Goal: Transaction & Acquisition: Purchase product/service

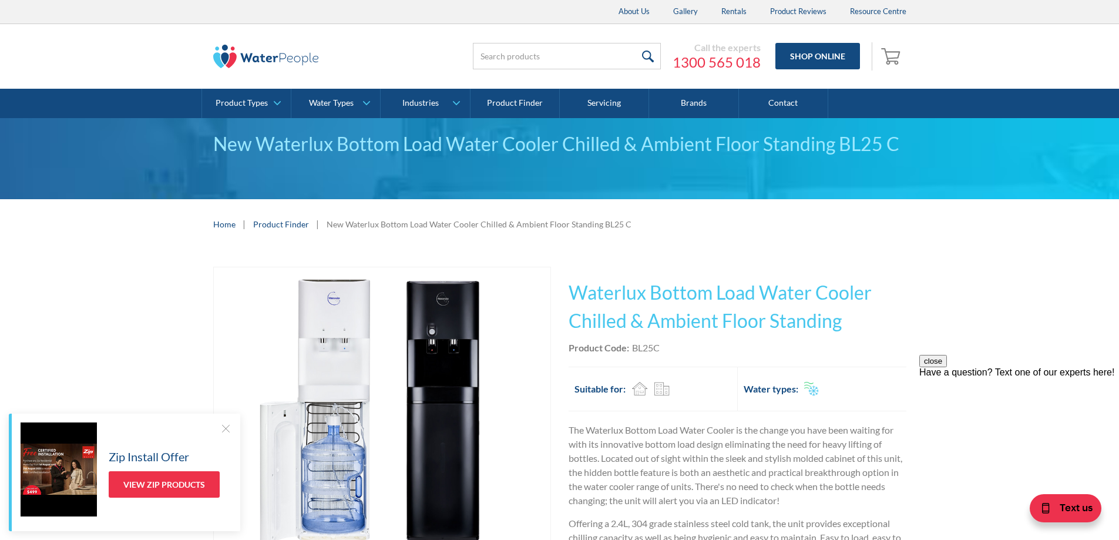
click at [288, 221] on link "Product Finder" at bounding box center [281, 224] width 56 height 12
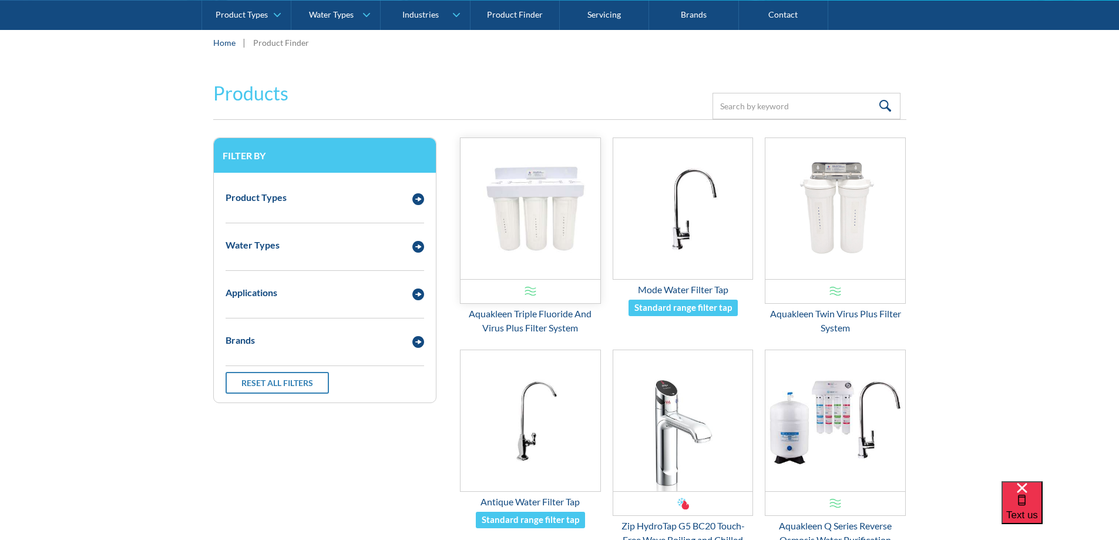
scroll to position [176, 0]
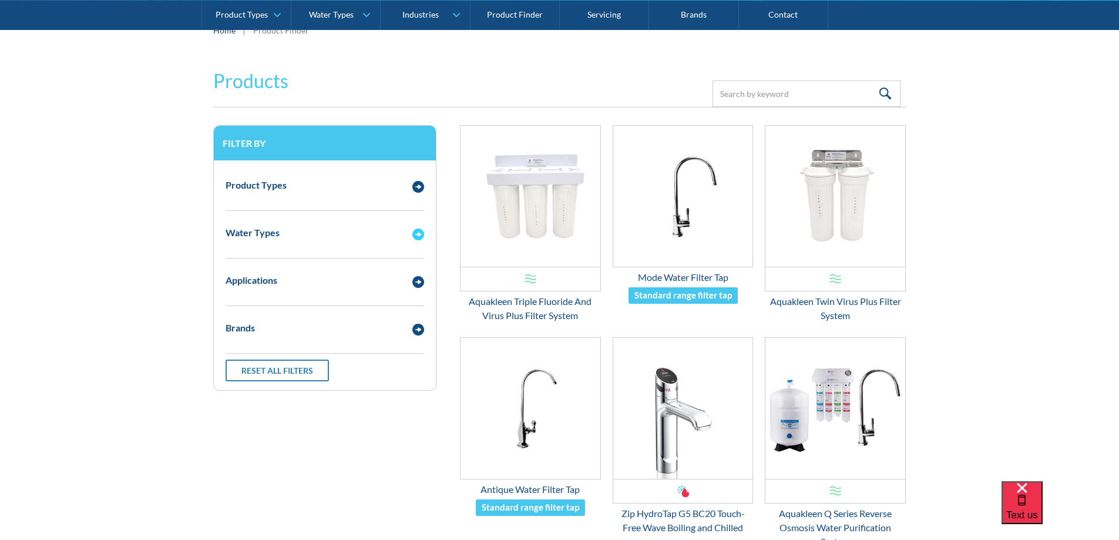
click at [417, 237] on img "Email Form 3" at bounding box center [418, 234] width 12 height 12
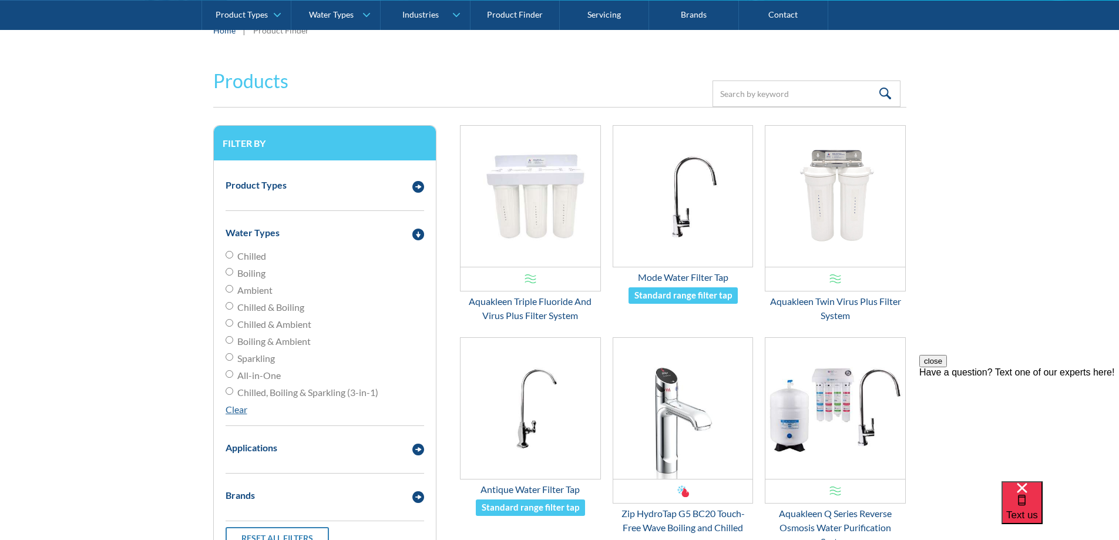
drag, startPoint x: 254, startPoint y: 270, endPoint x: 193, endPoint y: 236, distance: 70.4
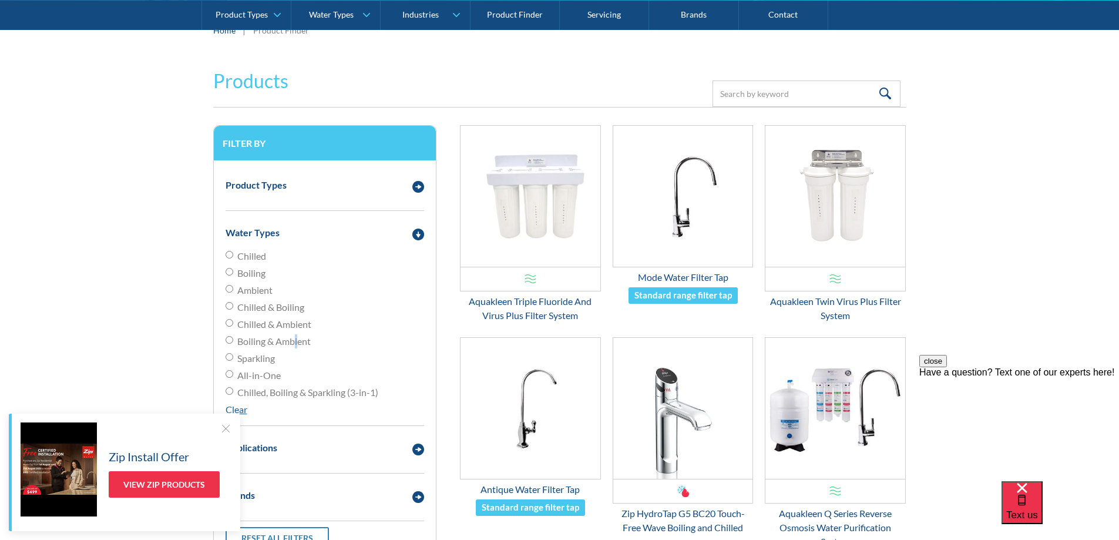
click at [295, 342] on span "Boiling & Ambient" at bounding box center [273, 341] width 73 height 14
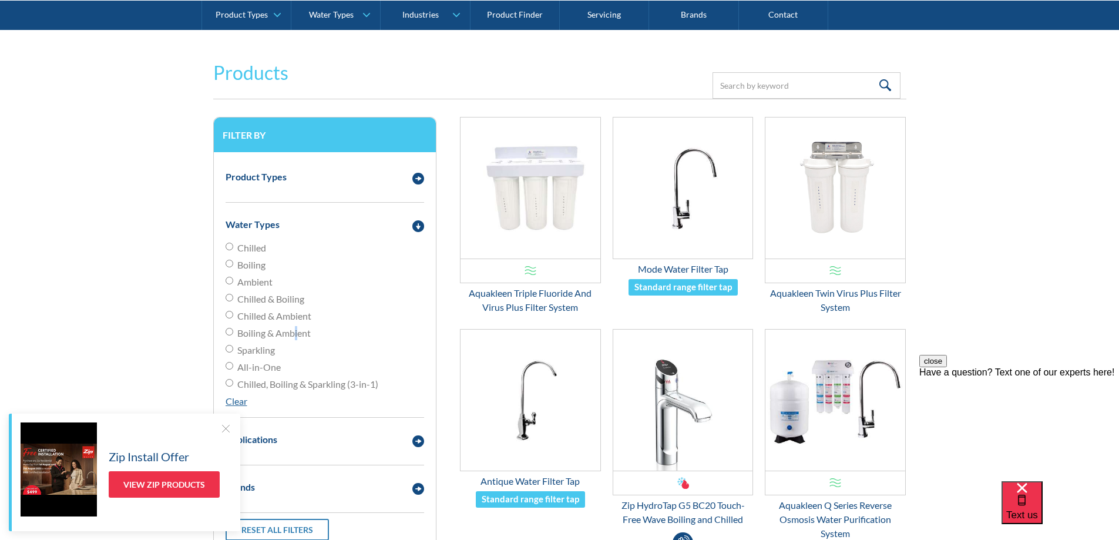
scroll to position [294, 0]
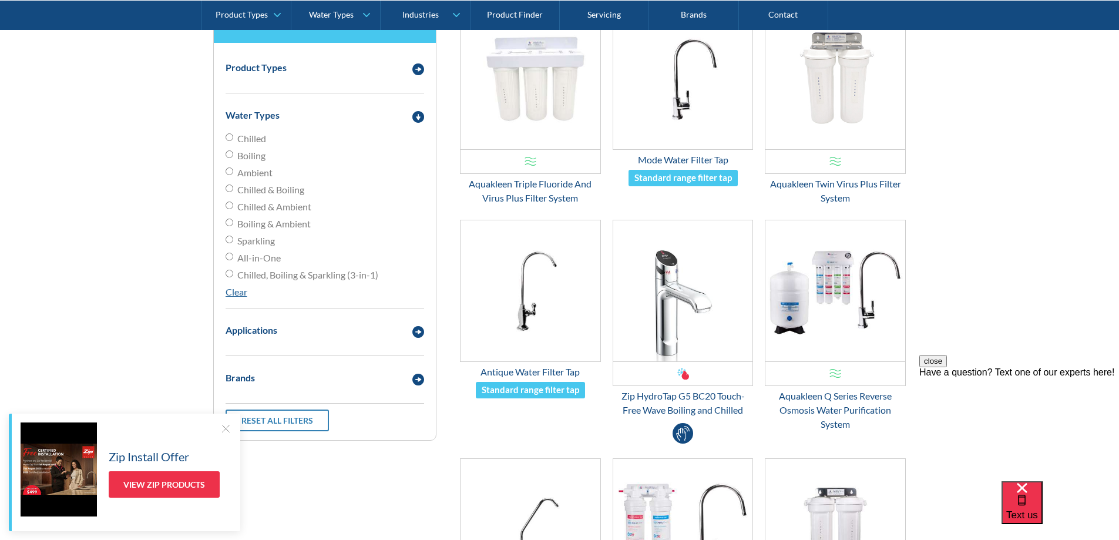
click at [228, 192] on label "Chilled & Boiling" at bounding box center [325, 190] width 198 height 14
click at [228, 192] on input "Chilled & Boiling" at bounding box center [230, 188] width 8 height 8
radio input "true"
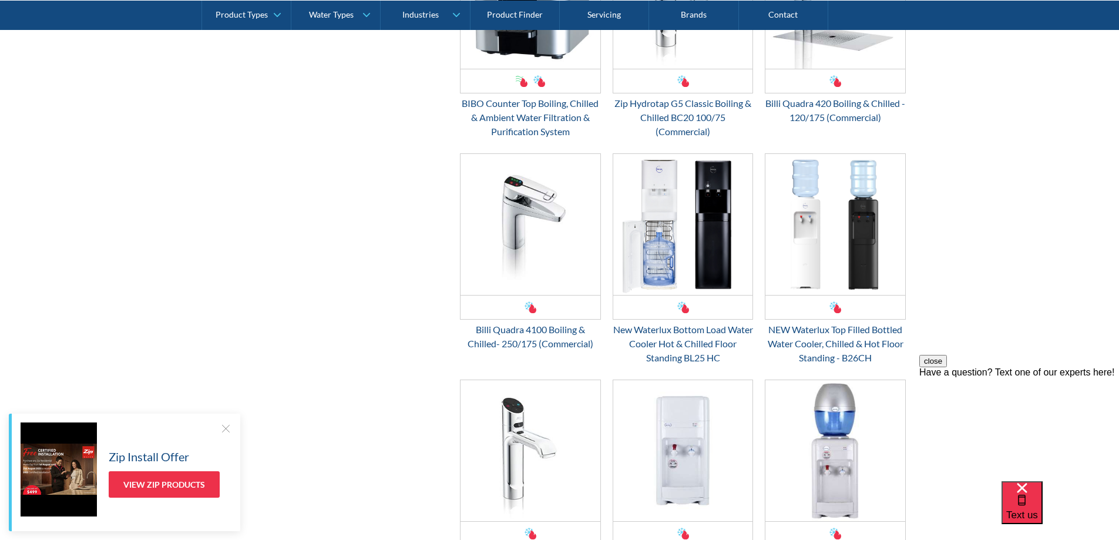
scroll to position [1527, 0]
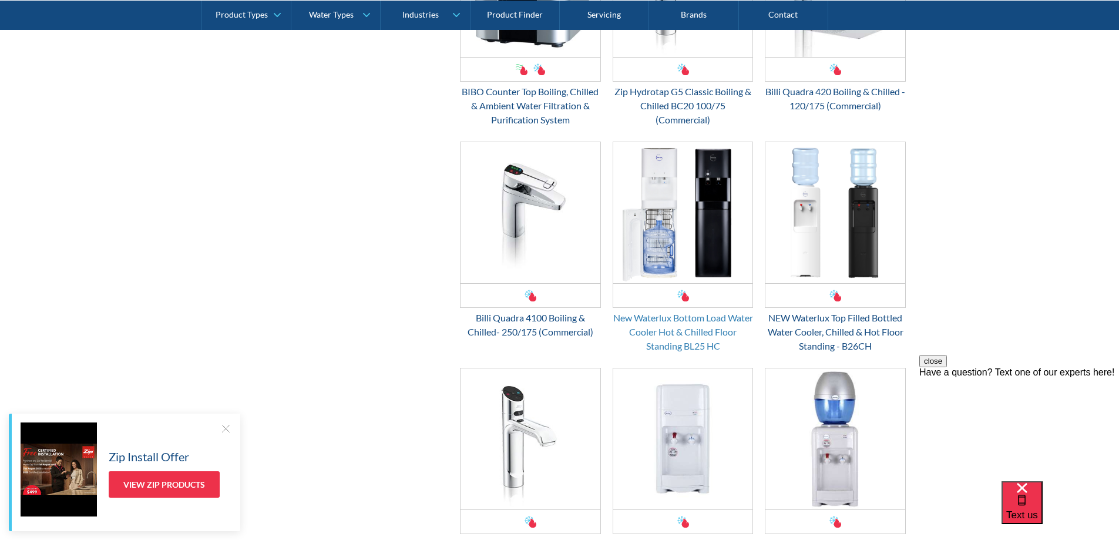
click at [680, 338] on div "New Waterlux Bottom Load Water Cooler Hot & Chilled Floor Standing BL25 HC" at bounding box center [682, 332] width 141 height 42
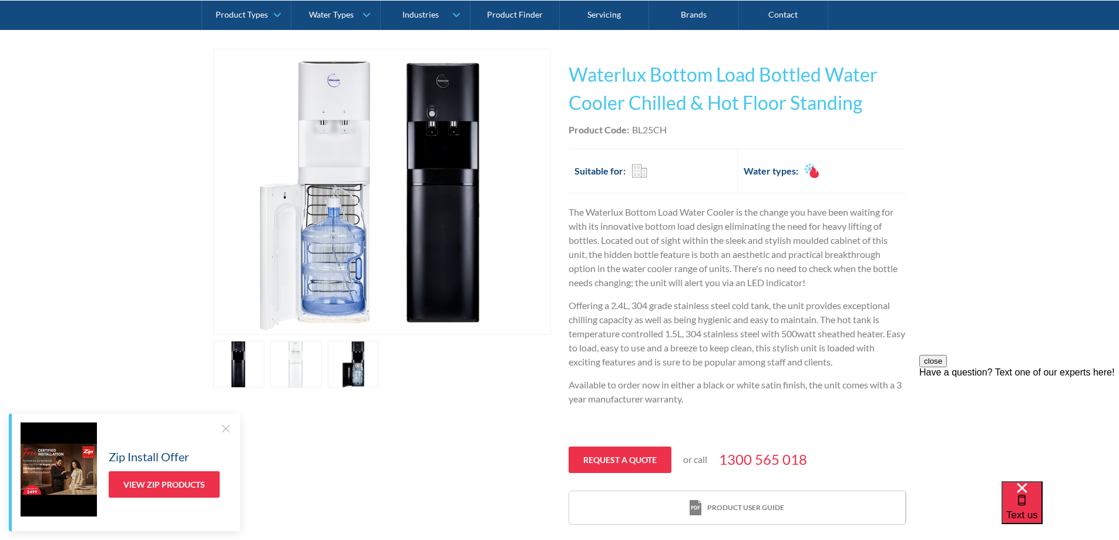
scroll to position [235, 0]
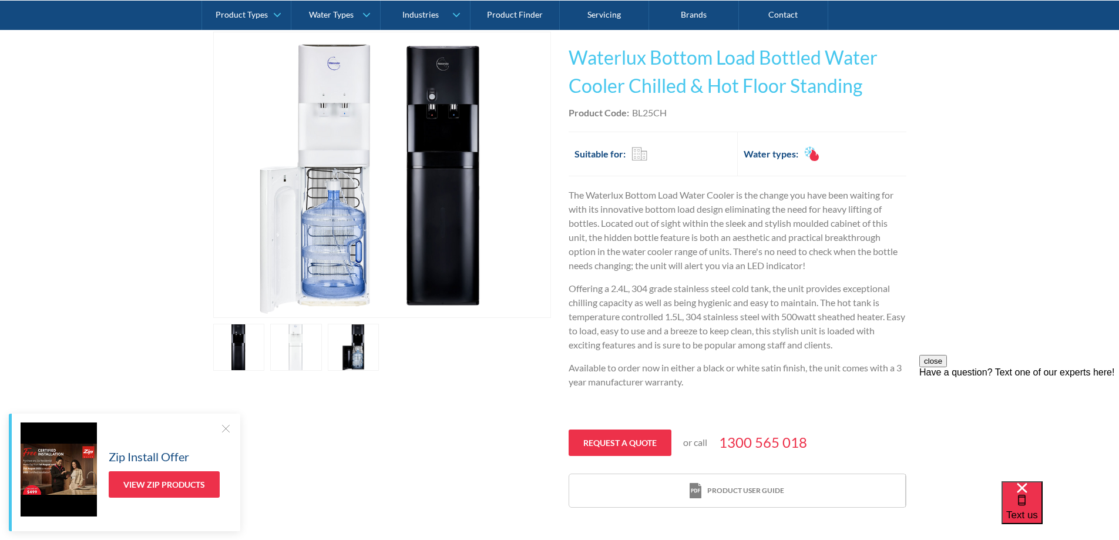
click at [265, 342] on link "open lightbox" at bounding box center [239, 347] width 52 height 47
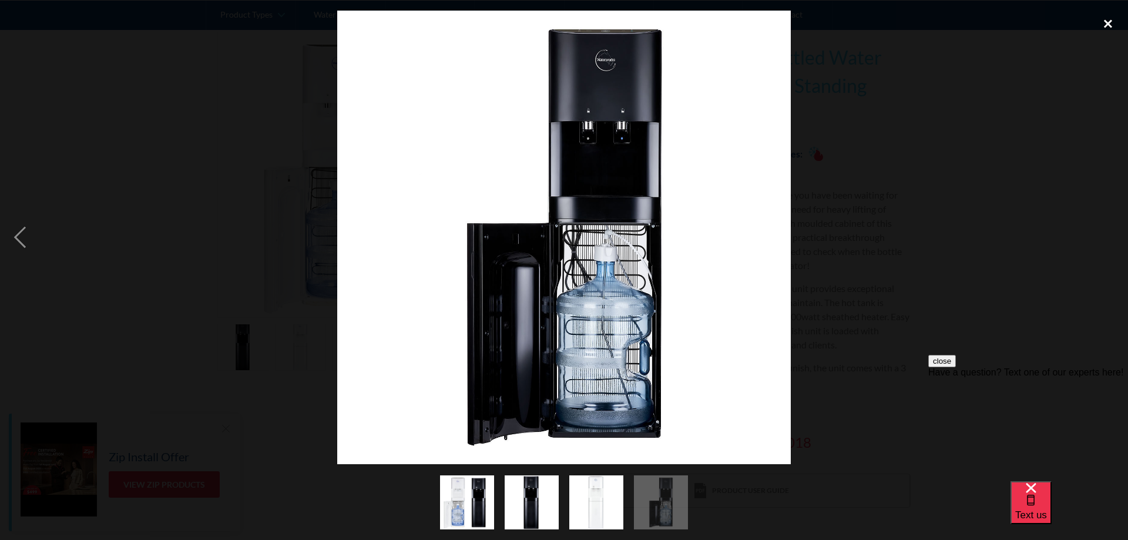
click at [1099, 19] on div "close lightbox" at bounding box center [1108, 24] width 40 height 26
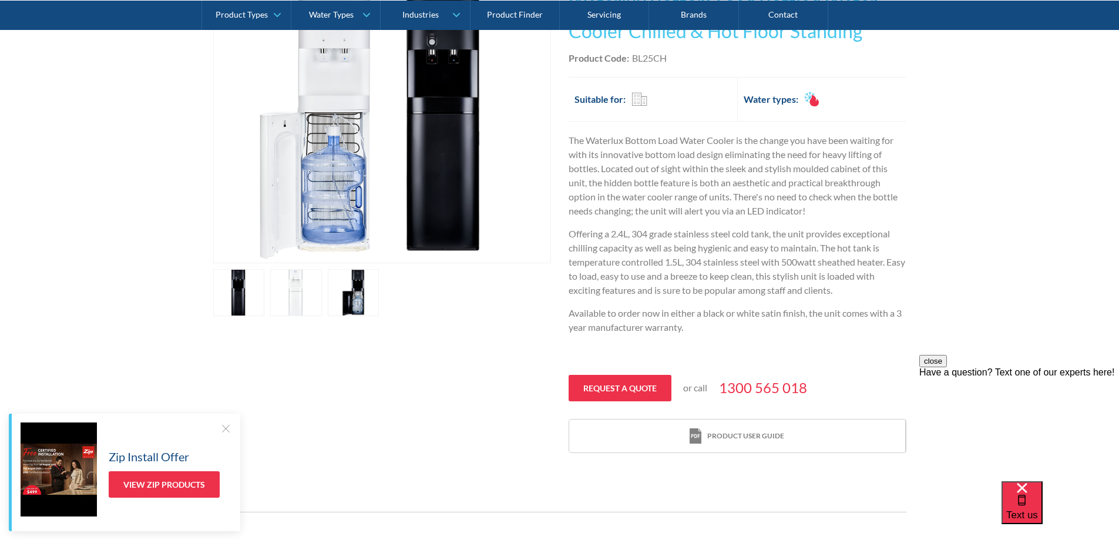
scroll to position [0, 0]
